Goal: Navigation & Orientation: Go to known website

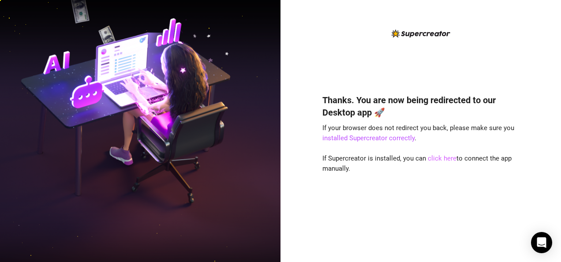
click at [440, 156] on link "click here" at bounding box center [442, 158] width 29 height 8
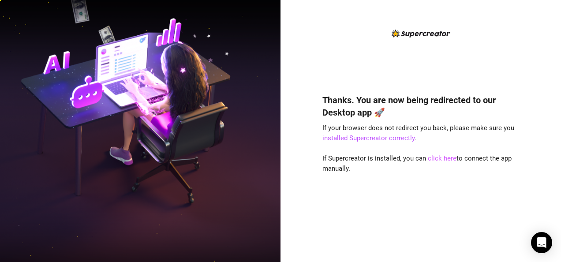
click at [446, 160] on link "click here" at bounding box center [442, 158] width 29 height 8
drag, startPoint x: 446, startPoint y: 160, endPoint x: 439, endPoint y: 221, distance: 61.6
click at [439, 221] on div "Thanks. You are now being redirected to our Desktop app 🚀 If your browser does …" at bounding box center [420, 165] width 197 height 166
click at [436, 155] on link "click here" at bounding box center [442, 158] width 29 height 8
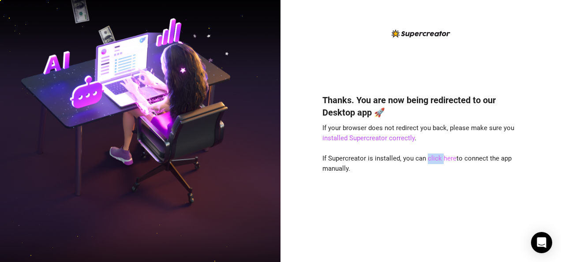
click at [436, 155] on link "click here" at bounding box center [442, 158] width 29 height 8
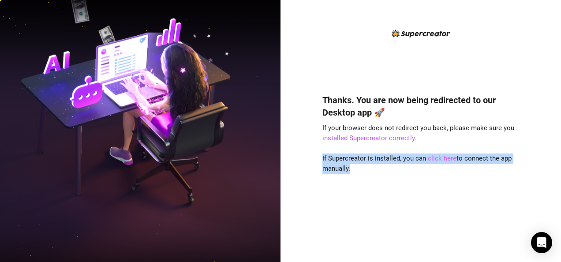
click at [436, 155] on link "click here" at bounding box center [442, 158] width 29 height 8
drag, startPoint x: 436, startPoint y: 155, endPoint x: 429, endPoint y: 188, distance: 33.4
click at [429, 188] on div "Thanks. You are now being redirected to our Desktop app 🚀 If your browser does …" at bounding box center [420, 165] width 197 height 166
click at [414, 194] on div "Thanks. You are now being redirected to our Desktop app 🚀 If your browser does …" at bounding box center [420, 165] width 197 height 166
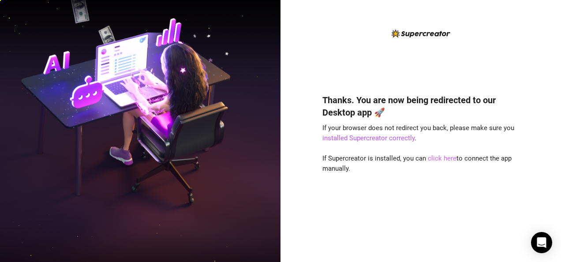
click at [440, 159] on link "click here" at bounding box center [442, 158] width 29 height 8
click at [441, 156] on link "click here" at bounding box center [442, 158] width 29 height 8
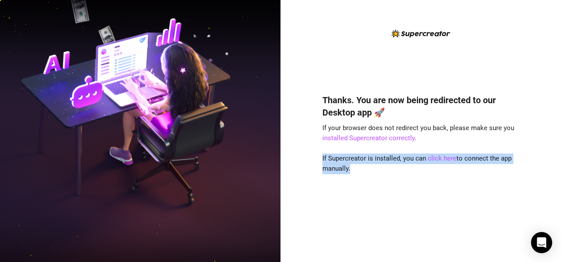
click at [430, 198] on div "Thanks. You are now being redirected to our Desktop app 🚀 If your browser does …" at bounding box center [420, 165] width 197 height 166
